Goal: Information Seeking & Learning: Learn about a topic

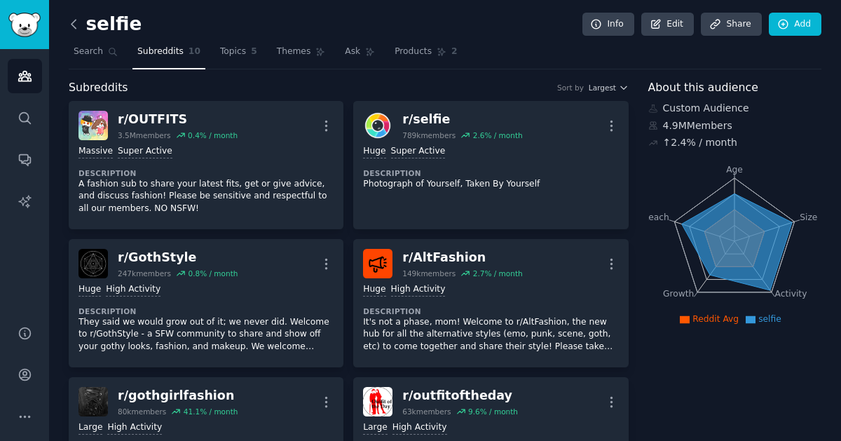
click at [76, 22] on icon at bounding box center [74, 24] width 15 height 15
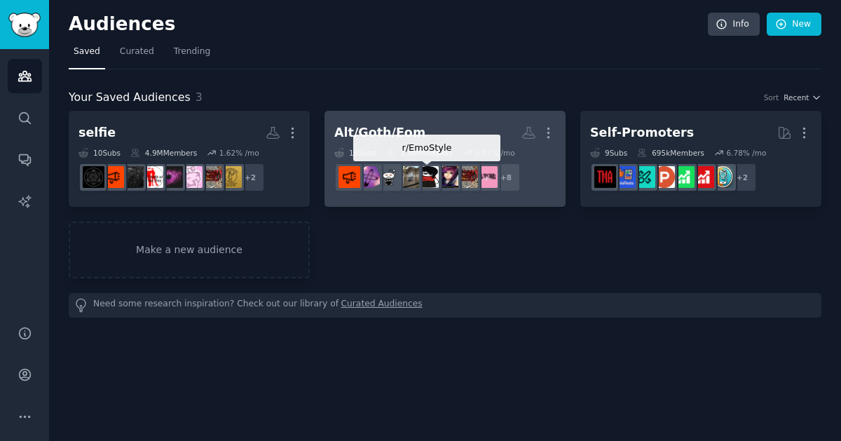
click at [426, 174] on img at bounding box center [428, 177] width 22 height 22
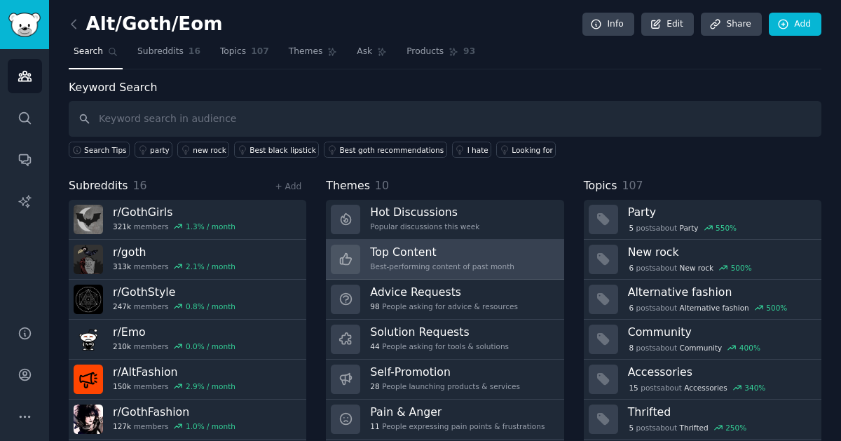
scroll to position [39, 0]
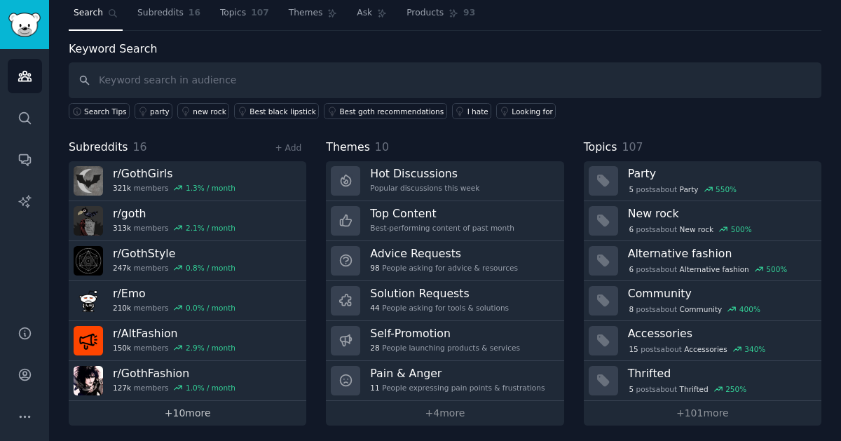
click at [165, 416] on link "+ 10 more" at bounding box center [188, 413] width 238 height 25
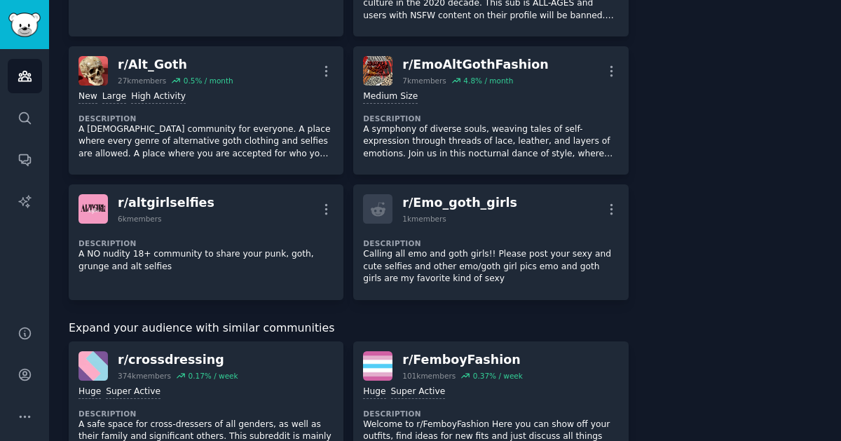
scroll to position [883, 0]
click at [189, 194] on div "r/ altgirlselfies" at bounding box center [166, 203] width 97 height 18
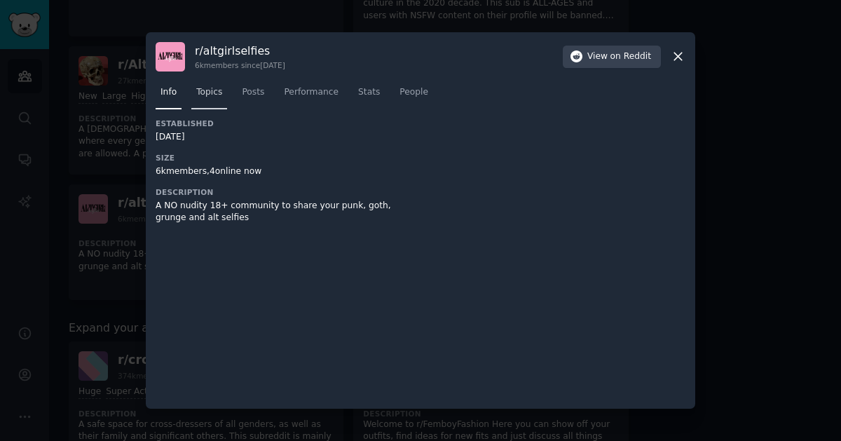
click at [222, 91] on link "Topics" at bounding box center [209, 95] width 36 height 29
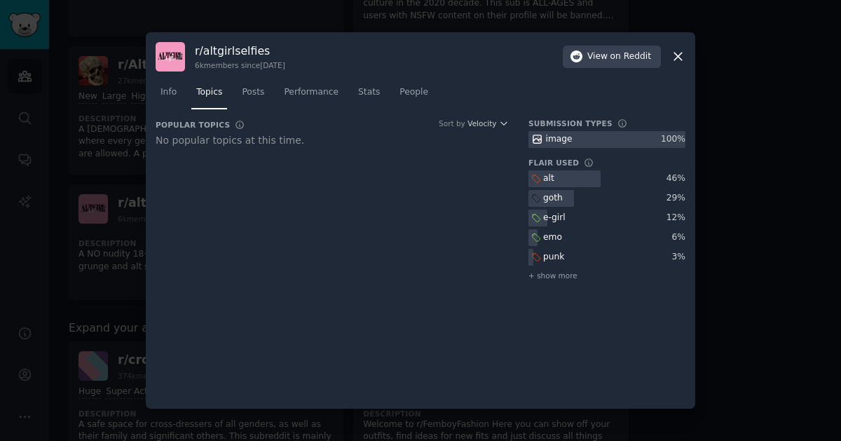
click at [102, 221] on div at bounding box center [420, 220] width 841 height 441
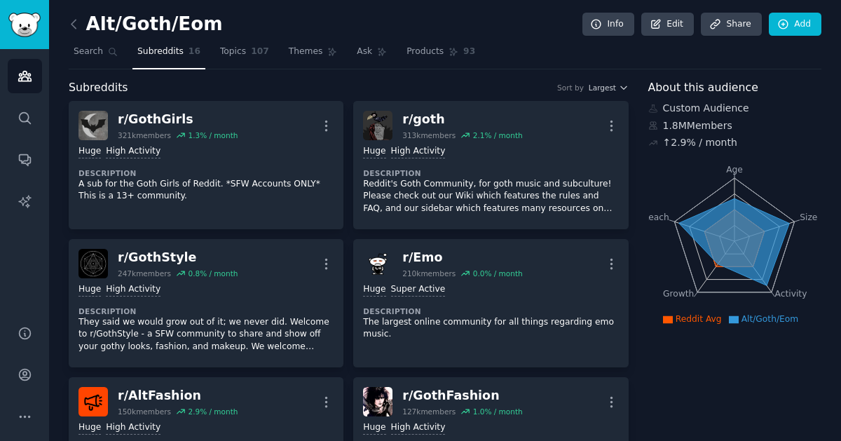
click at [70, 27] on icon at bounding box center [74, 24] width 15 height 15
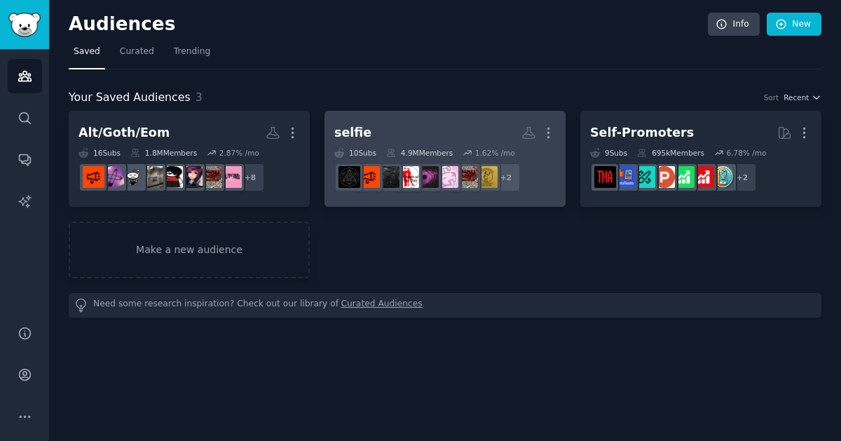
click at [351, 148] on div "10 Sub s" at bounding box center [355, 153] width 42 height 10
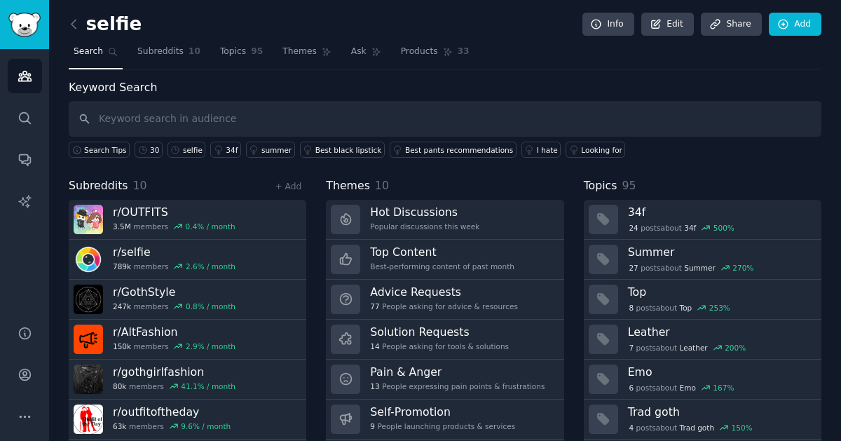
scroll to position [39, 0]
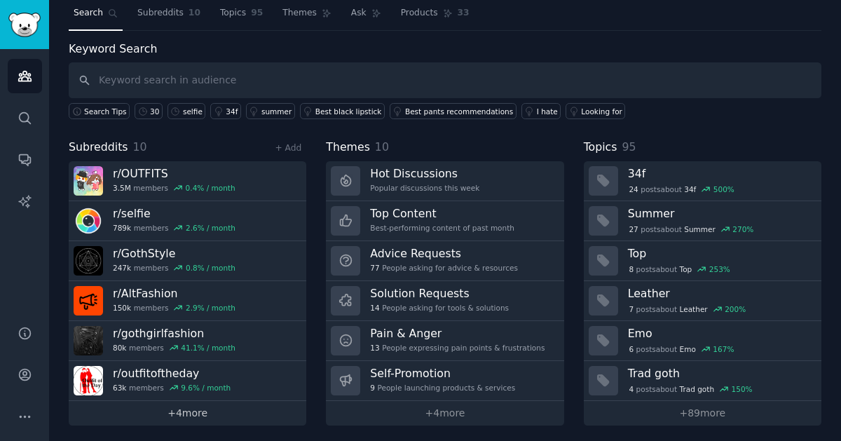
click at [189, 414] on link "+ 4 more" at bounding box center [188, 413] width 238 height 25
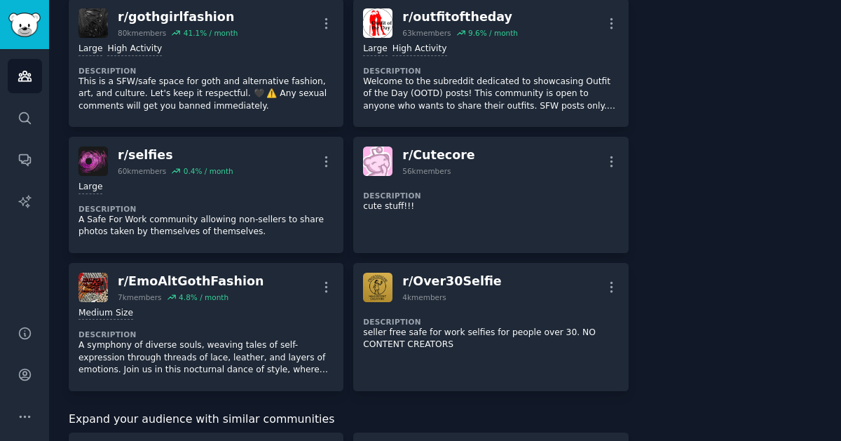
scroll to position [383, 0]
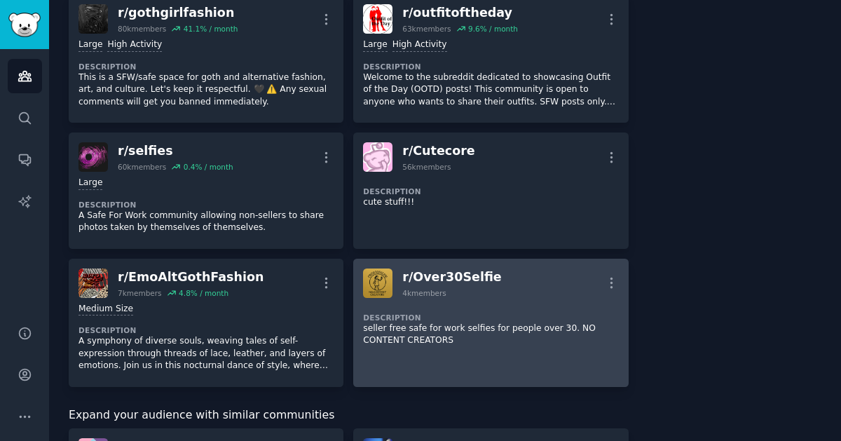
click at [430, 314] on dt "Description" at bounding box center [490, 318] width 255 height 10
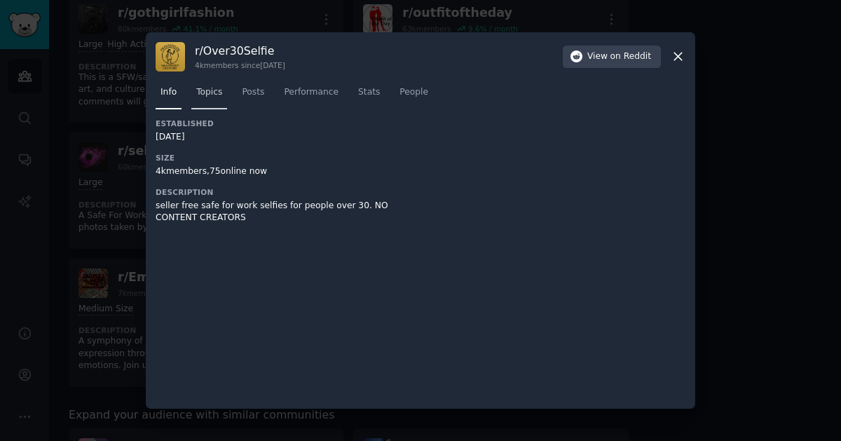
click at [213, 96] on span "Topics" at bounding box center [209, 92] width 26 height 13
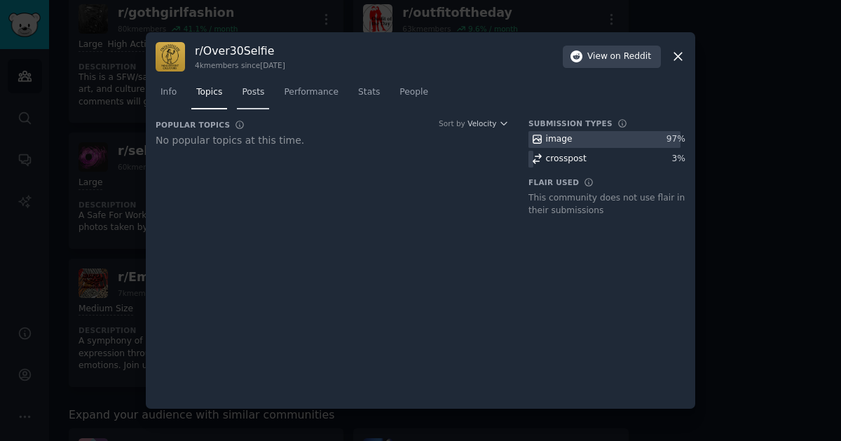
click at [250, 93] on span "Posts" at bounding box center [253, 92] width 22 height 13
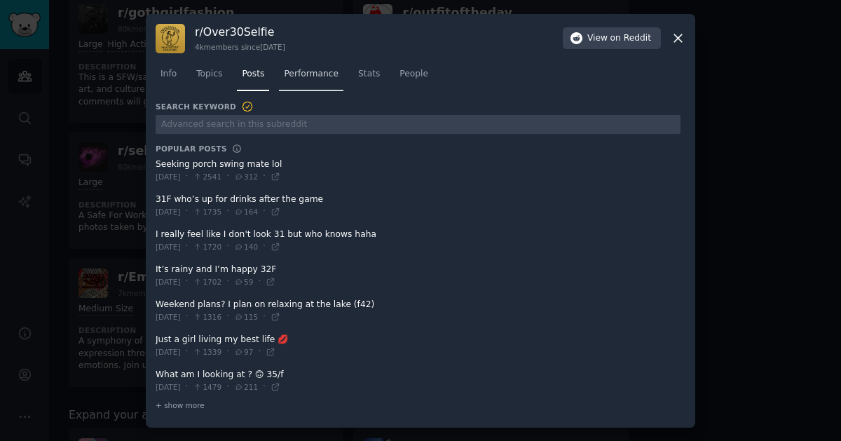
click at [321, 75] on span "Performance" at bounding box center [311, 74] width 55 height 13
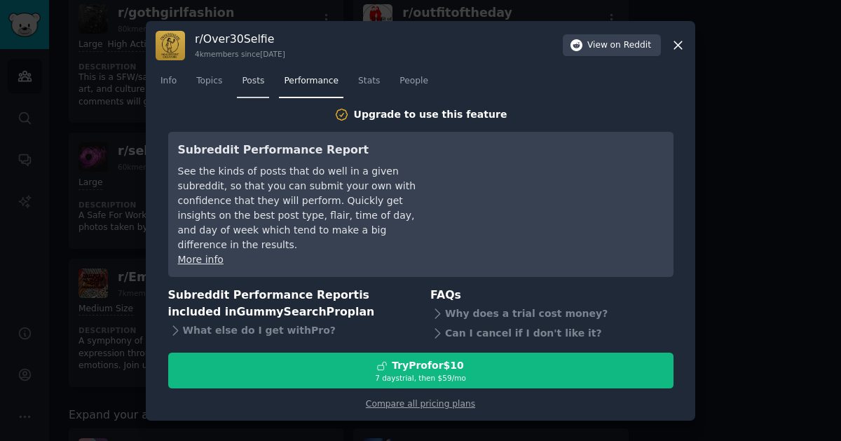
click at [251, 88] on span "Posts" at bounding box center [253, 81] width 22 height 13
